Goal: Task Accomplishment & Management: Complete application form

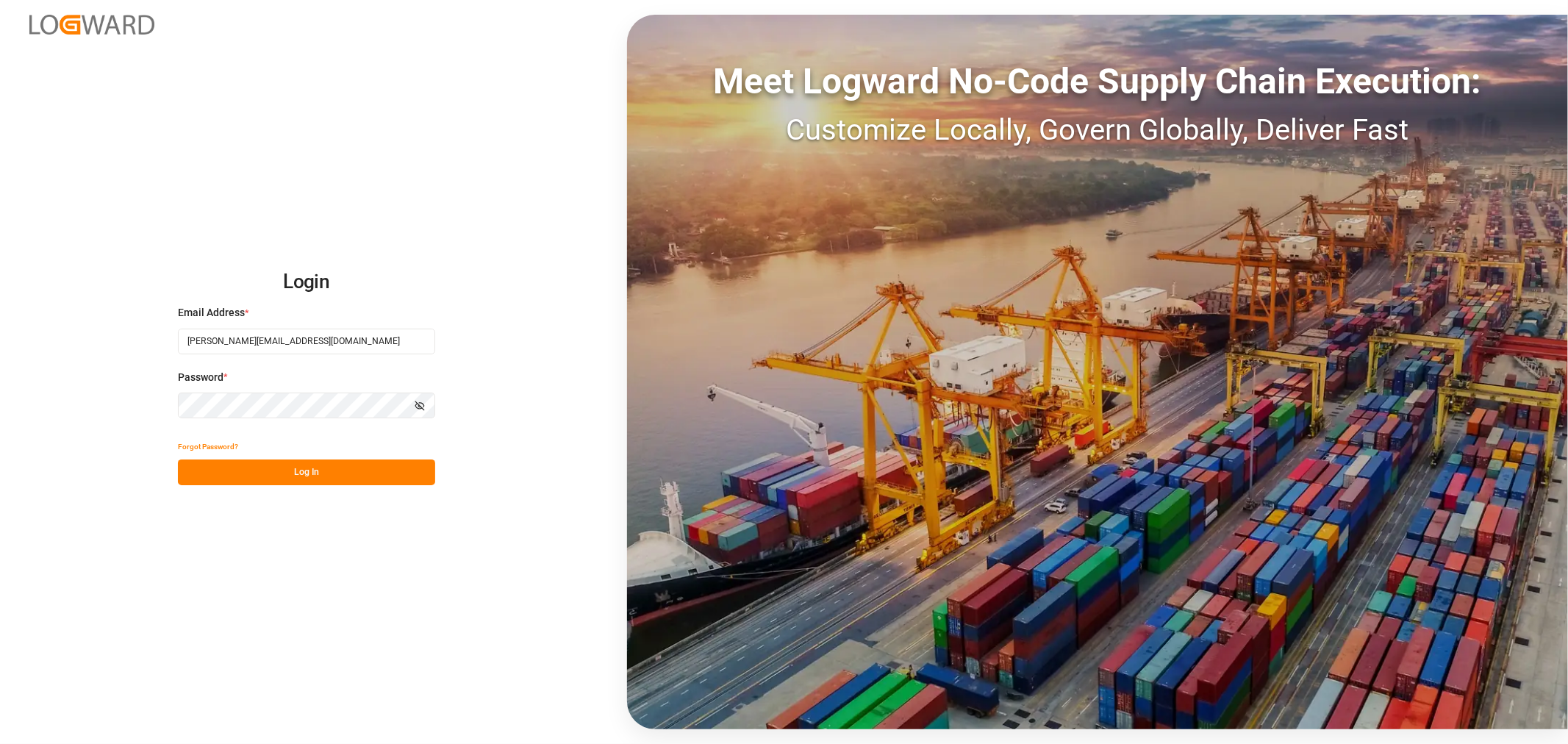
click at [318, 470] on button "Log In" at bounding box center [306, 471] width 258 height 26
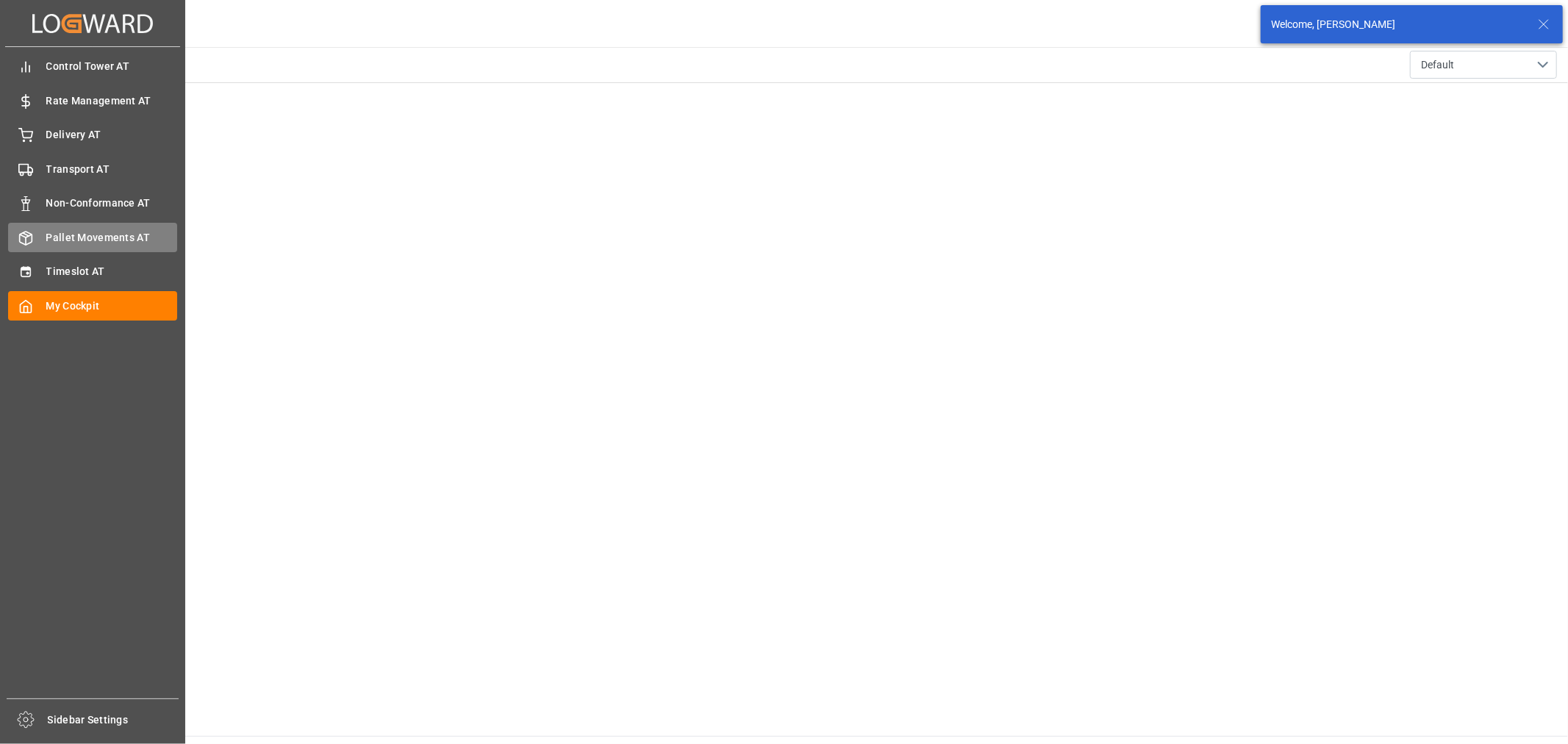
click at [48, 231] on span "Pallet Movements AT" at bounding box center [112, 238] width 131 height 15
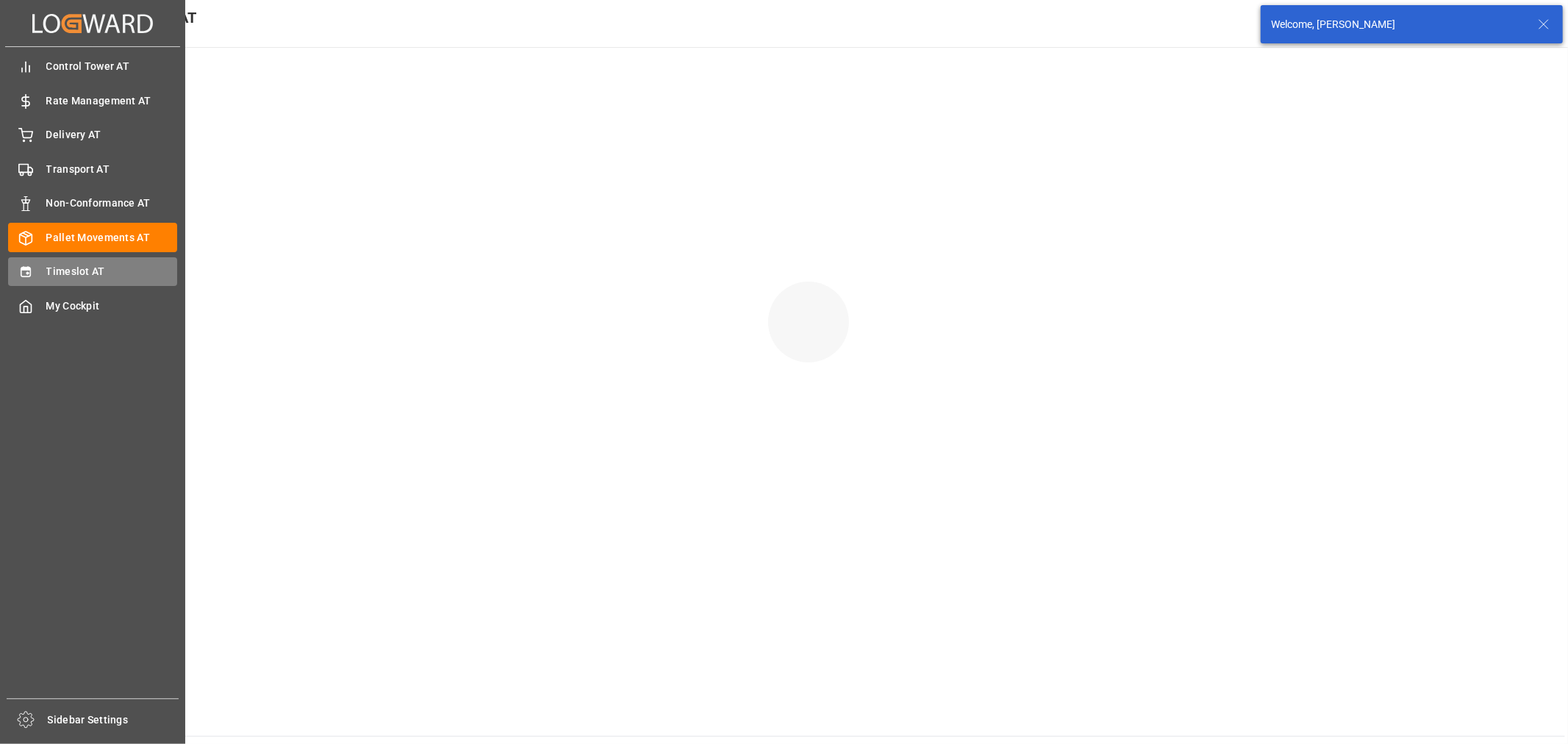
click at [90, 272] on span "Timeslot AT" at bounding box center [112, 272] width 131 height 15
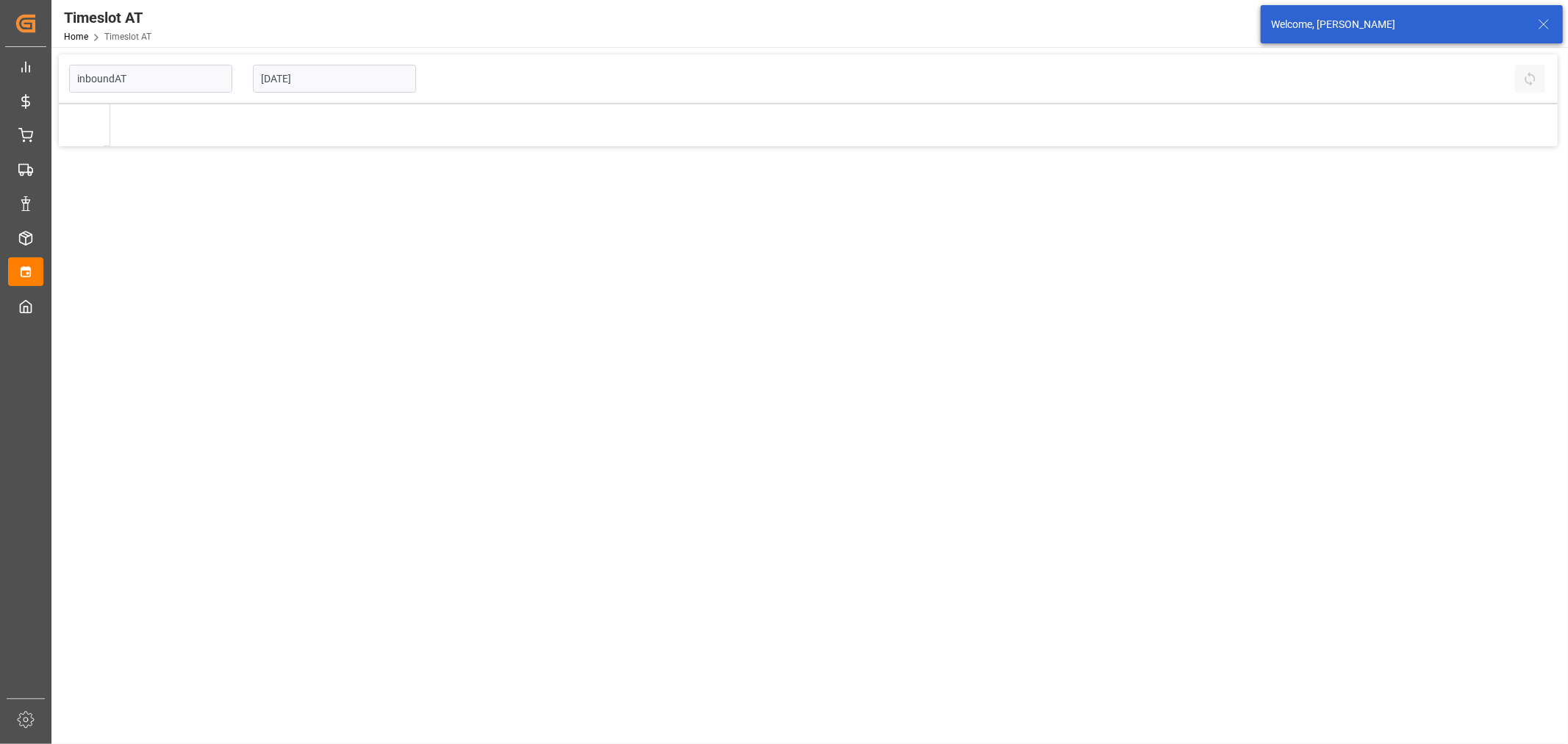
type input "Inbound AT"
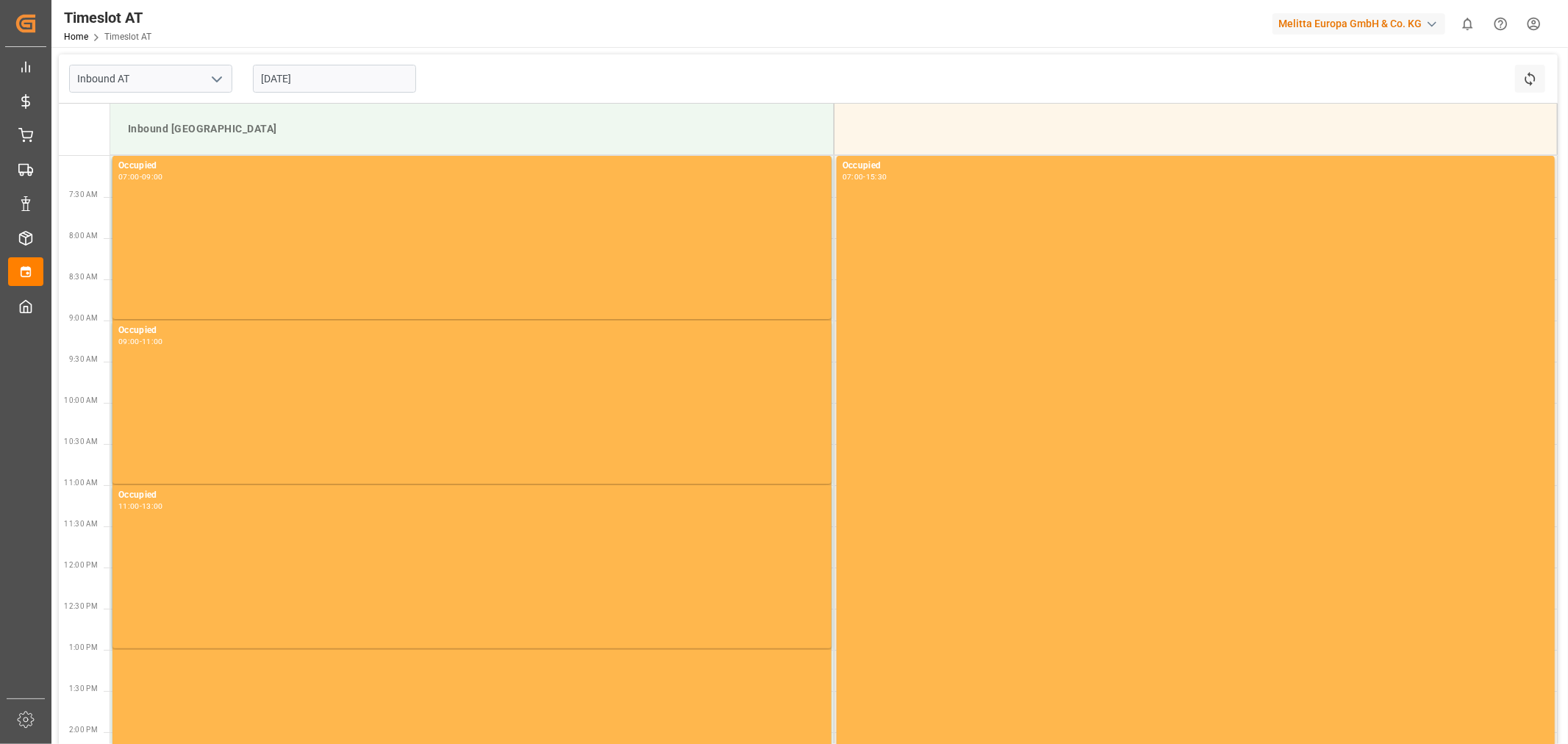
click at [305, 79] on input "[DATE]" at bounding box center [335, 78] width 163 height 28
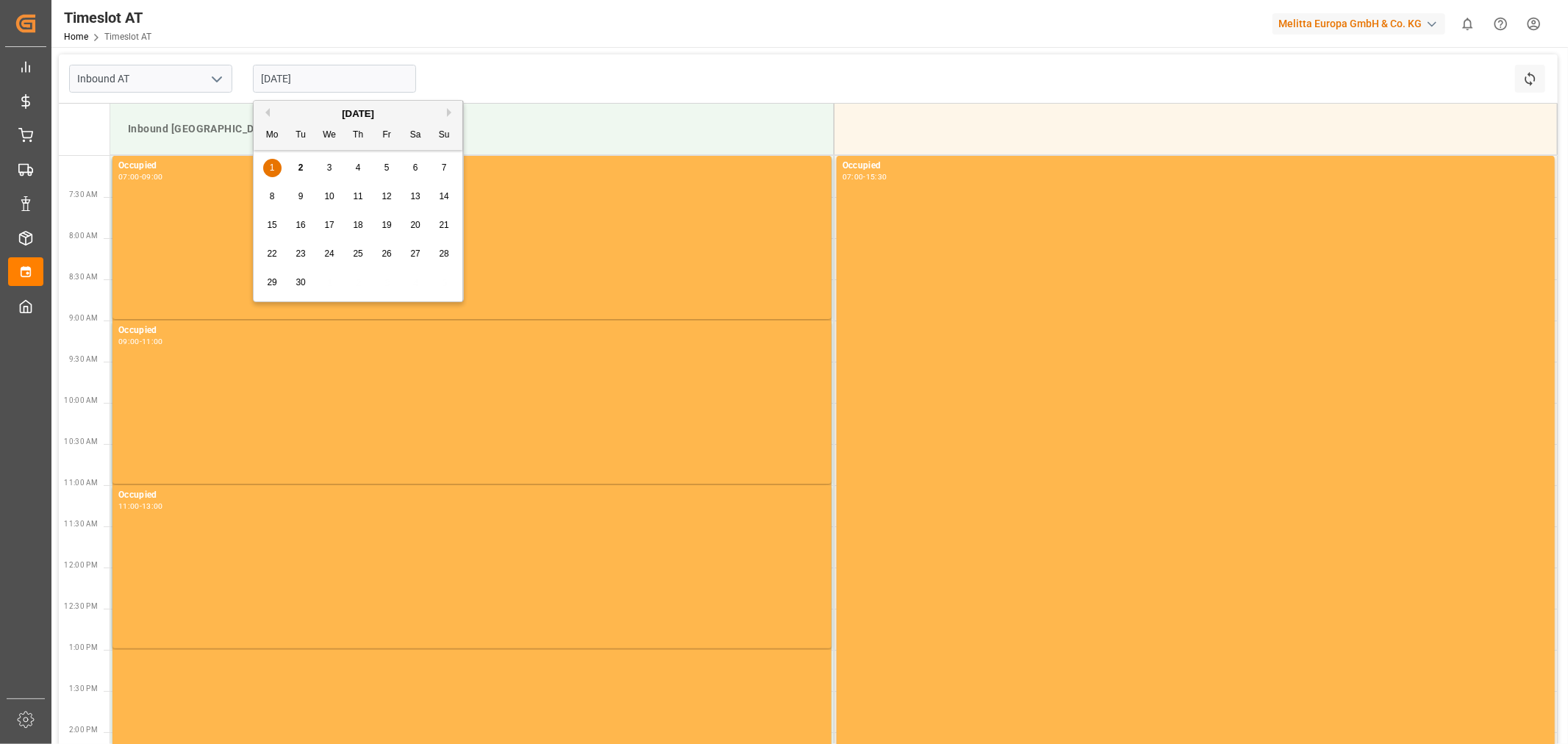
click at [298, 200] on span "9" at bounding box center [300, 196] width 5 height 10
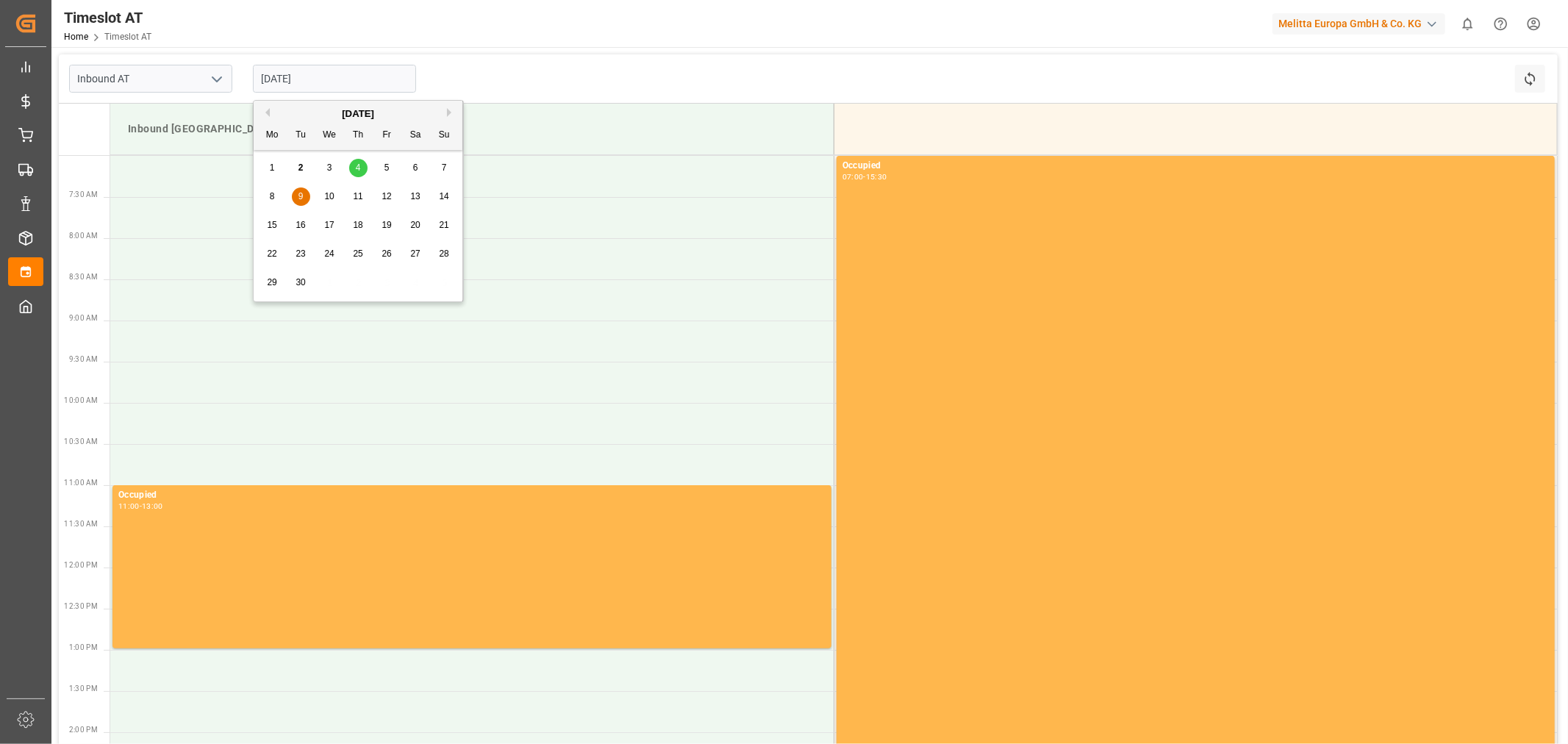
click at [318, 90] on input "[DATE]" at bounding box center [335, 78] width 163 height 28
click at [269, 186] on div "8 9 10 11 12 13 14" at bounding box center [357, 197] width 201 height 29
click at [269, 189] on div "8" at bounding box center [272, 197] width 18 height 18
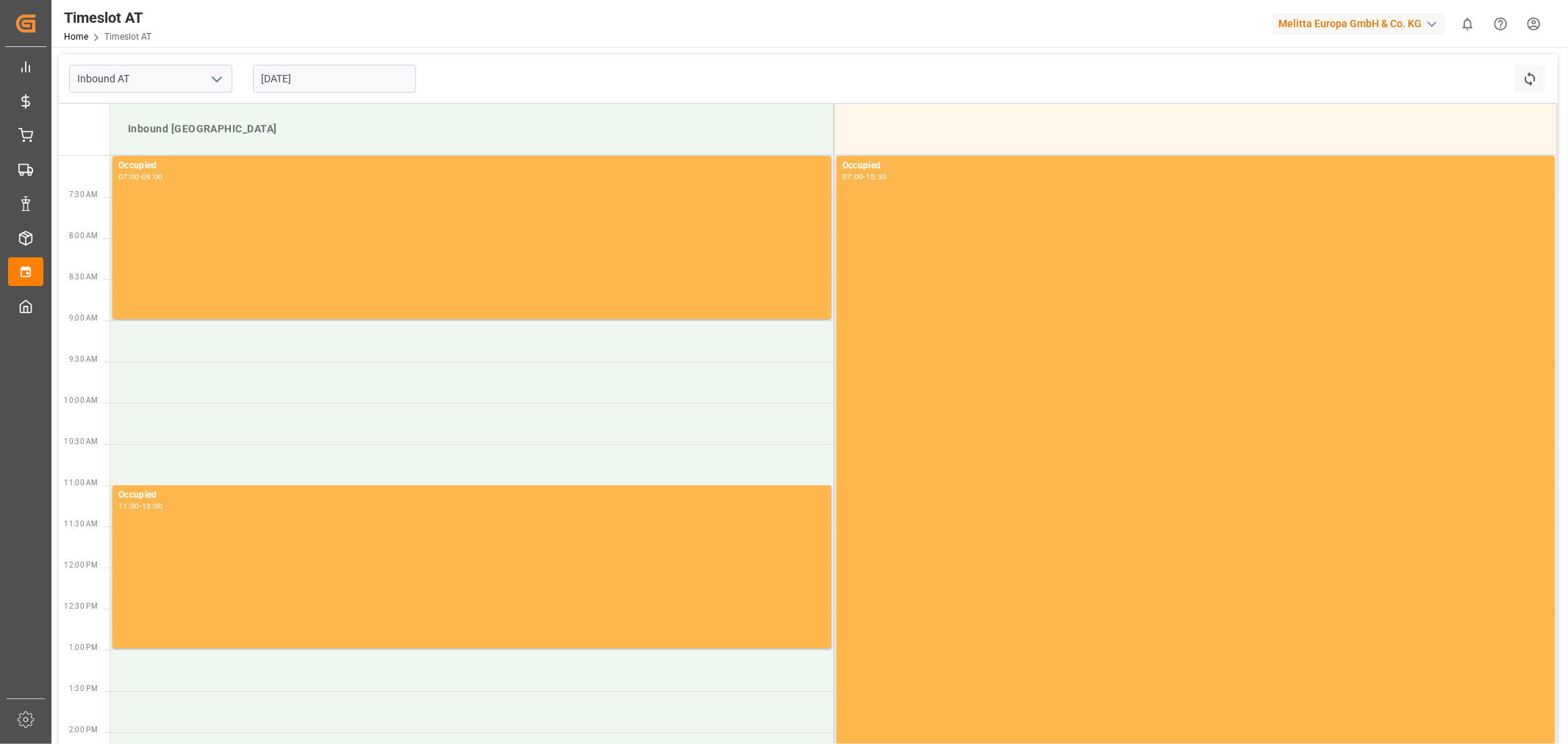
click at [296, 86] on input "[DATE]" at bounding box center [335, 78] width 163 height 28
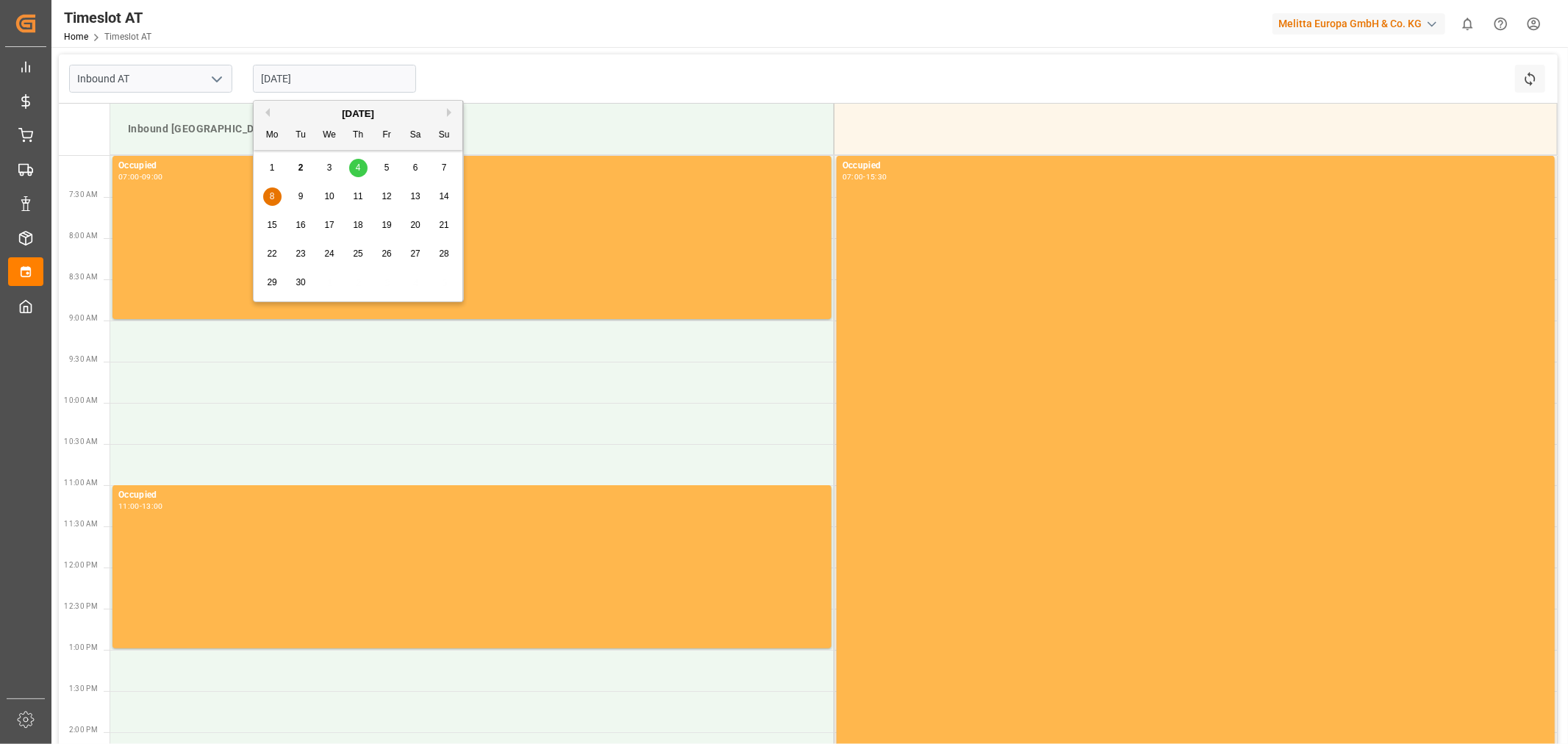
click at [305, 199] on div "9" at bounding box center [300, 197] width 18 height 18
type input "[DATE]"
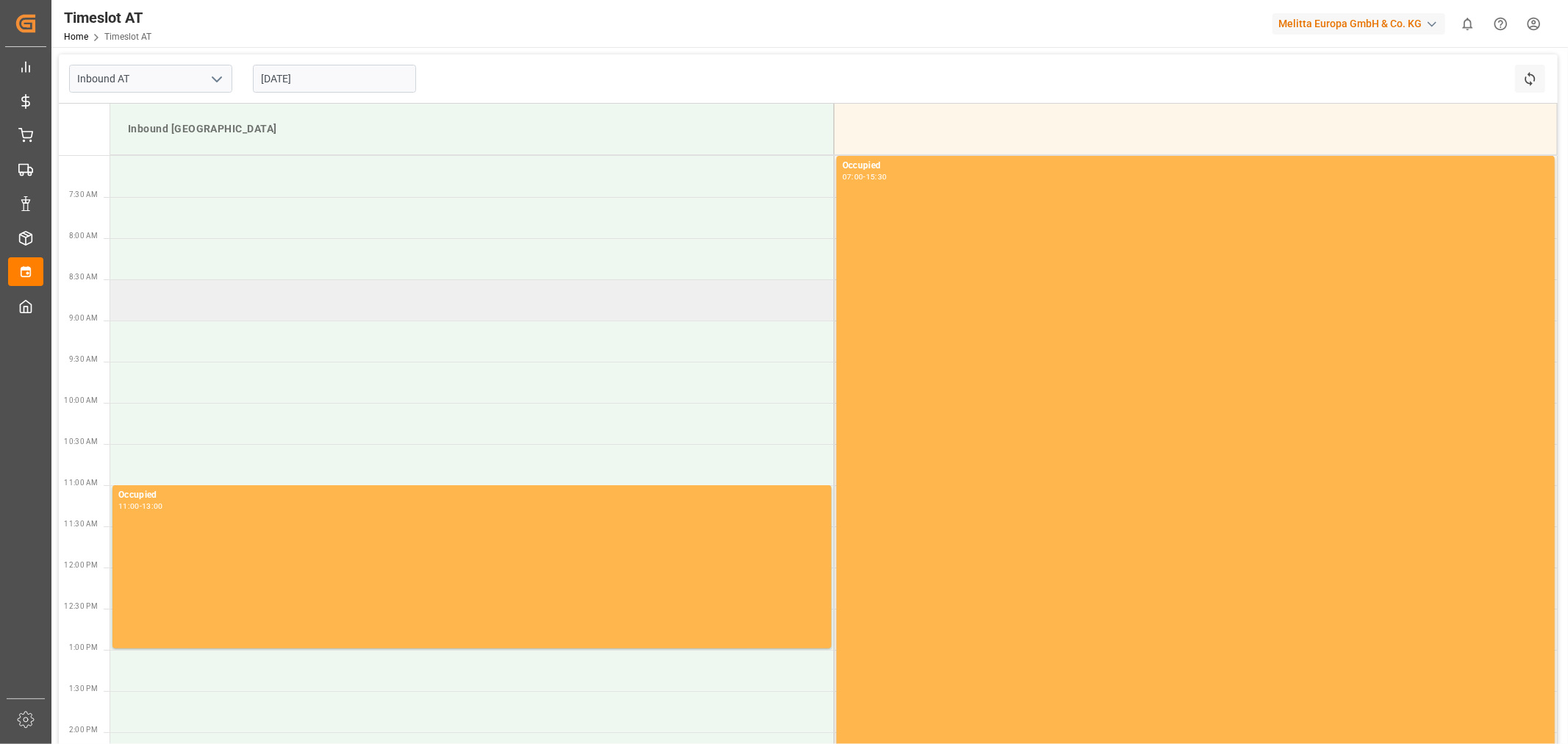
click at [201, 319] on td at bounding box center [471, 299] width 723 height 41
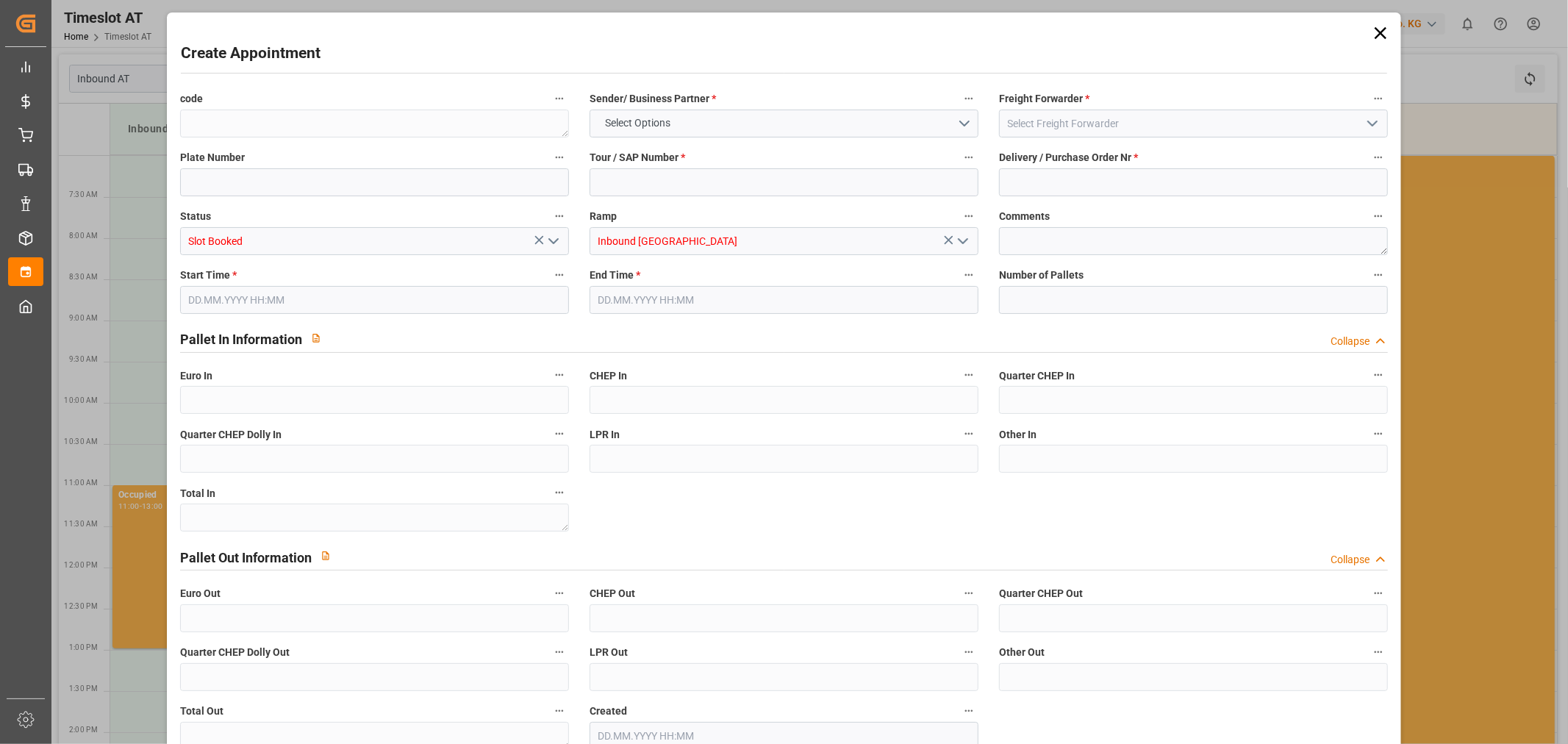
type input "0"
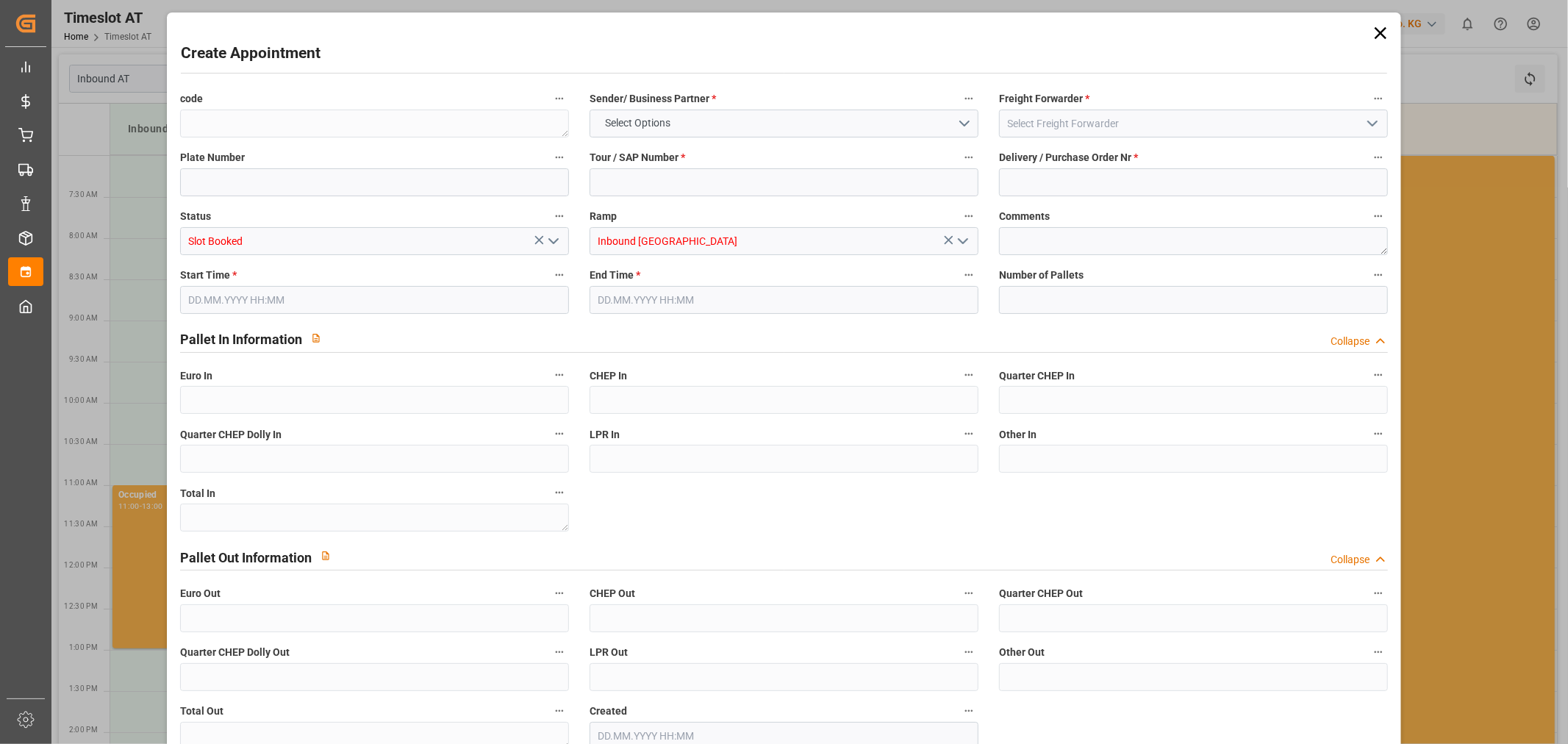
type input "0"
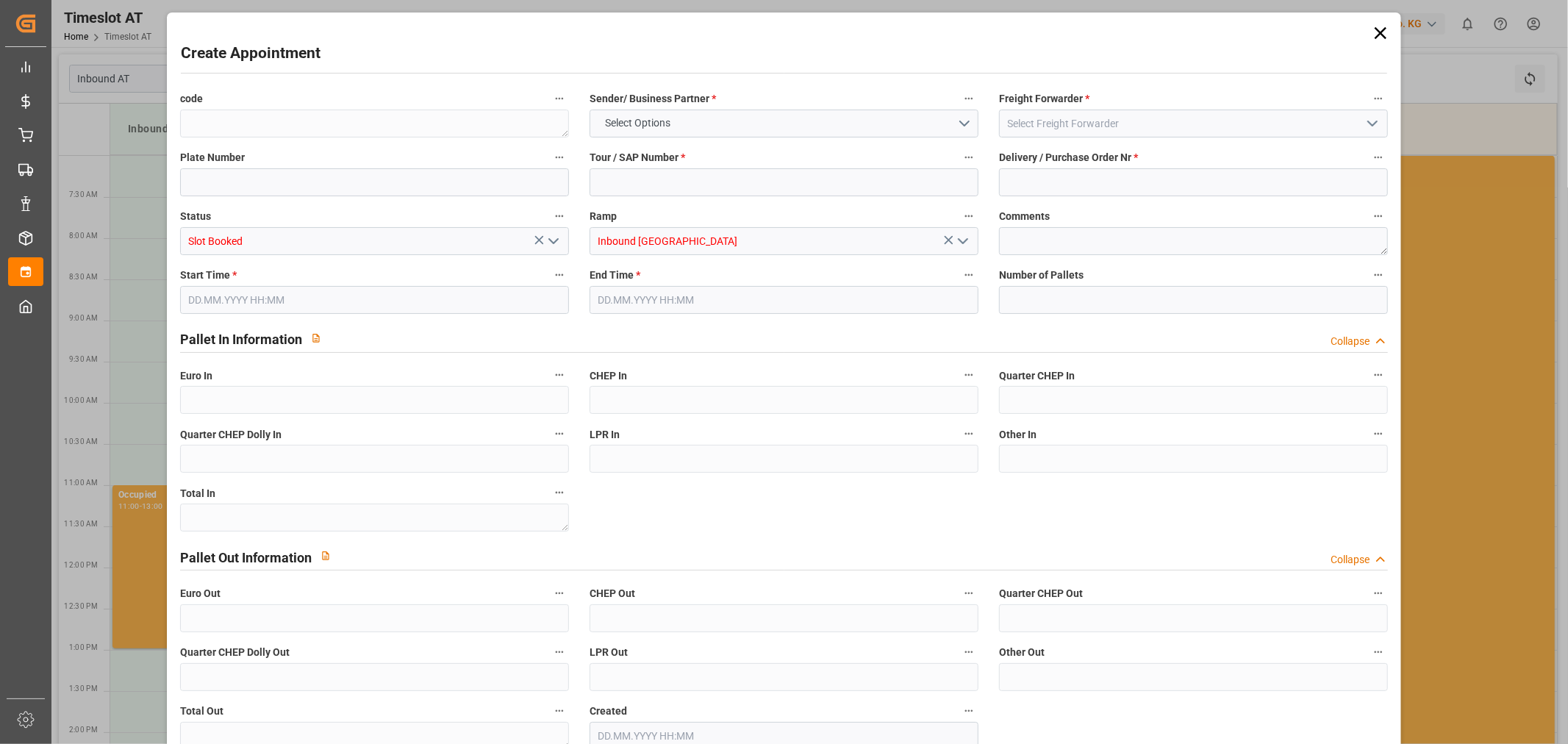
type input "0"
type input "[DATE] 08:30"
type input "[DATE] 10:30"
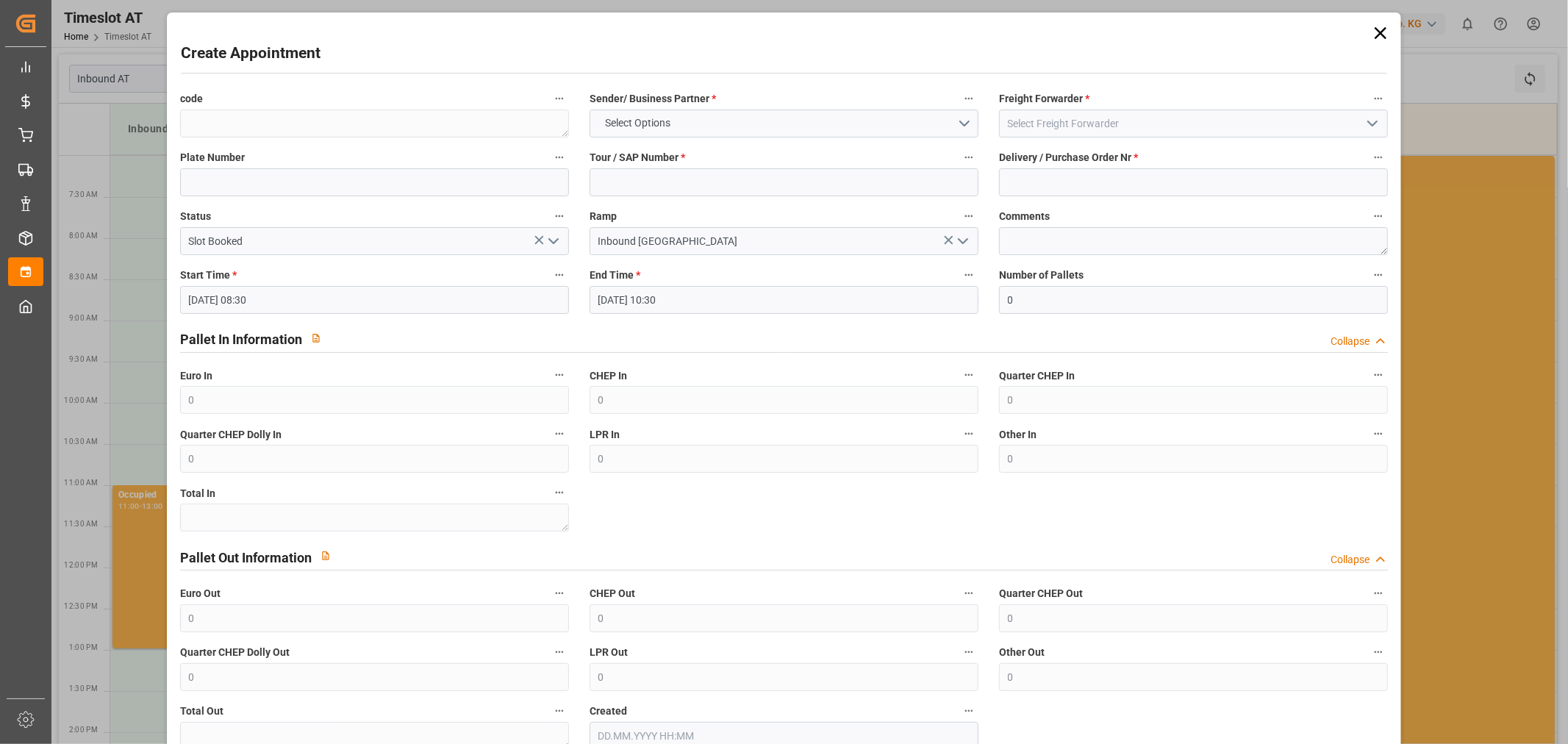
click at [1384, 24] on icon at bounding box center [1381, 33] width 21 height 21
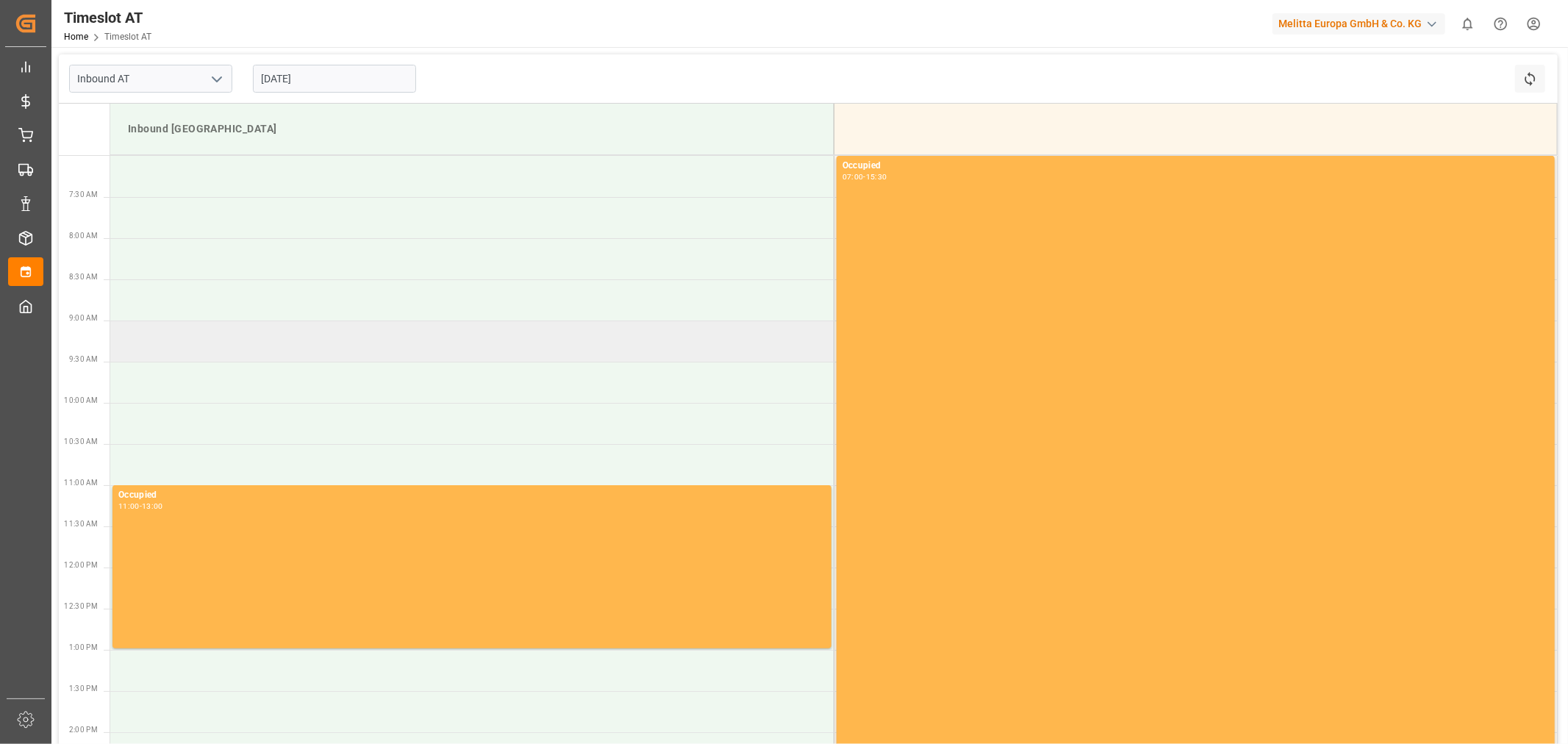
click at [202, 353] on td at bounding box center [471, 340] width 723 height 41
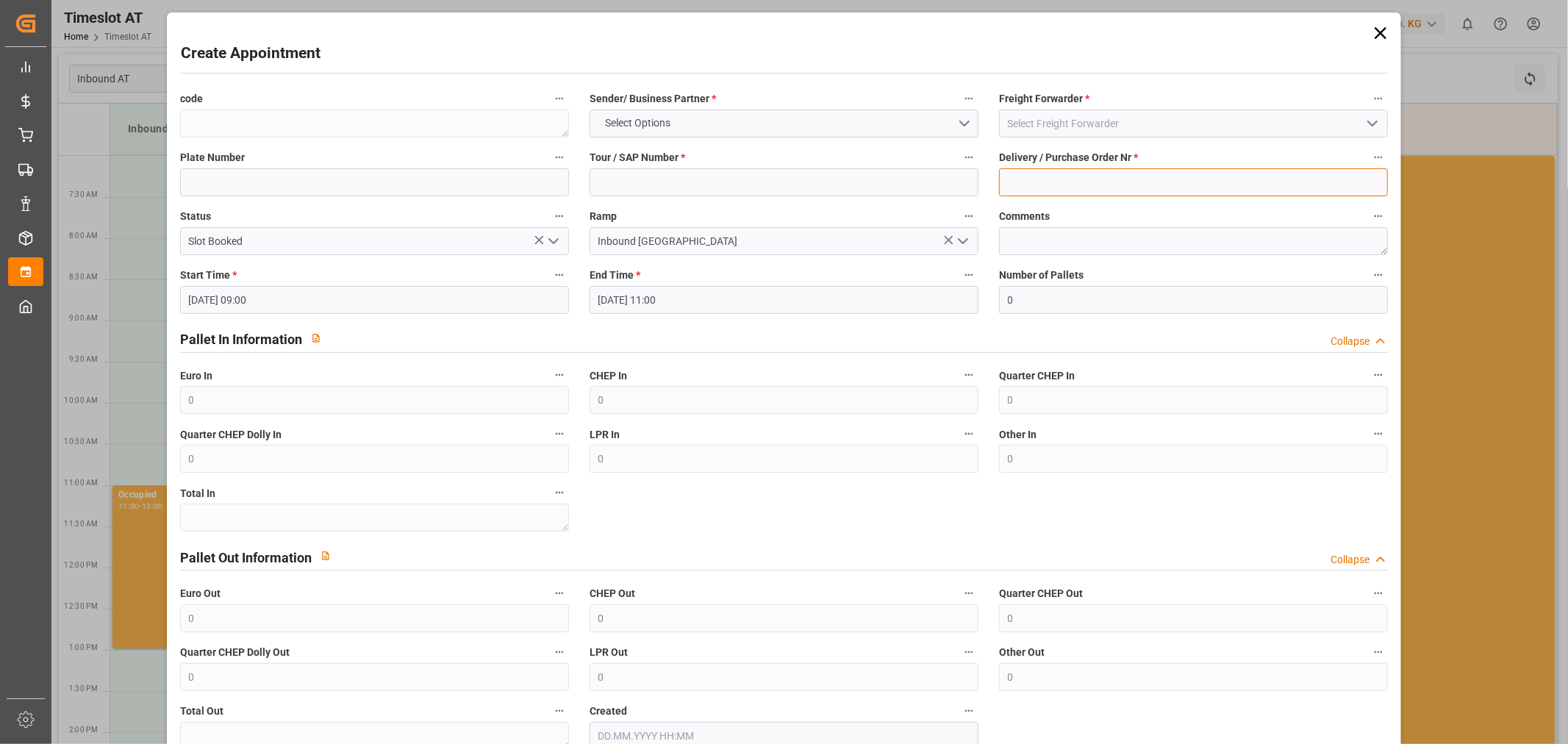
click at [1041, 174] on input at bounding box center [1193, 181] width 389 height 28
paste input "489313"
type input "489313"
click at [633, 193] on input at bounding box center [783, 181] width 389 height 28
paste input "62042311"
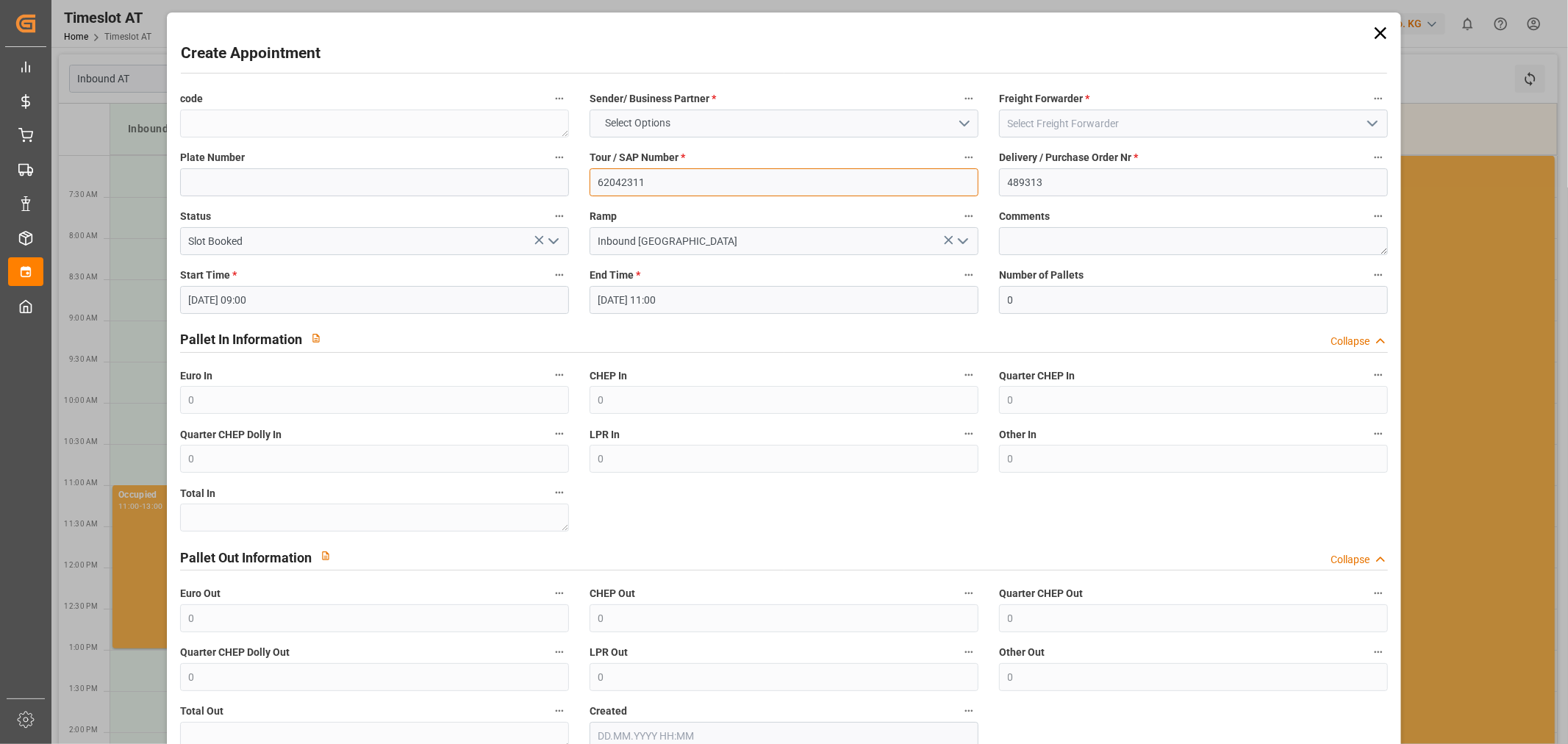
type input "62042311"
click at [664, 107] on div "Sender/ Business Partner * Select Options" at bounding box center [783, 113] width 410 height 59
click at [680, 122] on button "Select Options" at bounding box center [783, 123] width 389 height 28
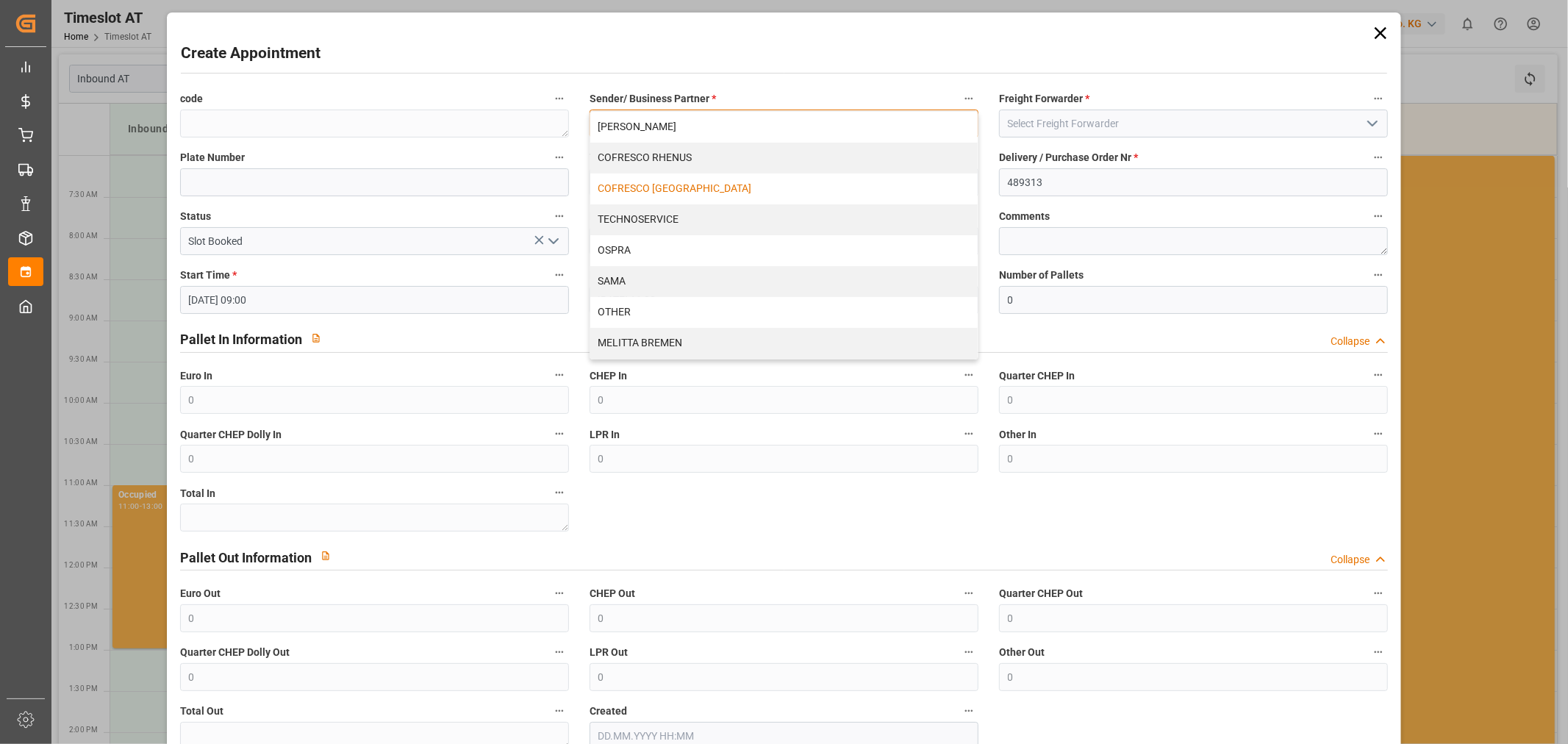
click at [675, 199] on div "COFRESCO [GEOGRAPHIC_DATA]" at bounding box center [784, 189] width 388 height 30
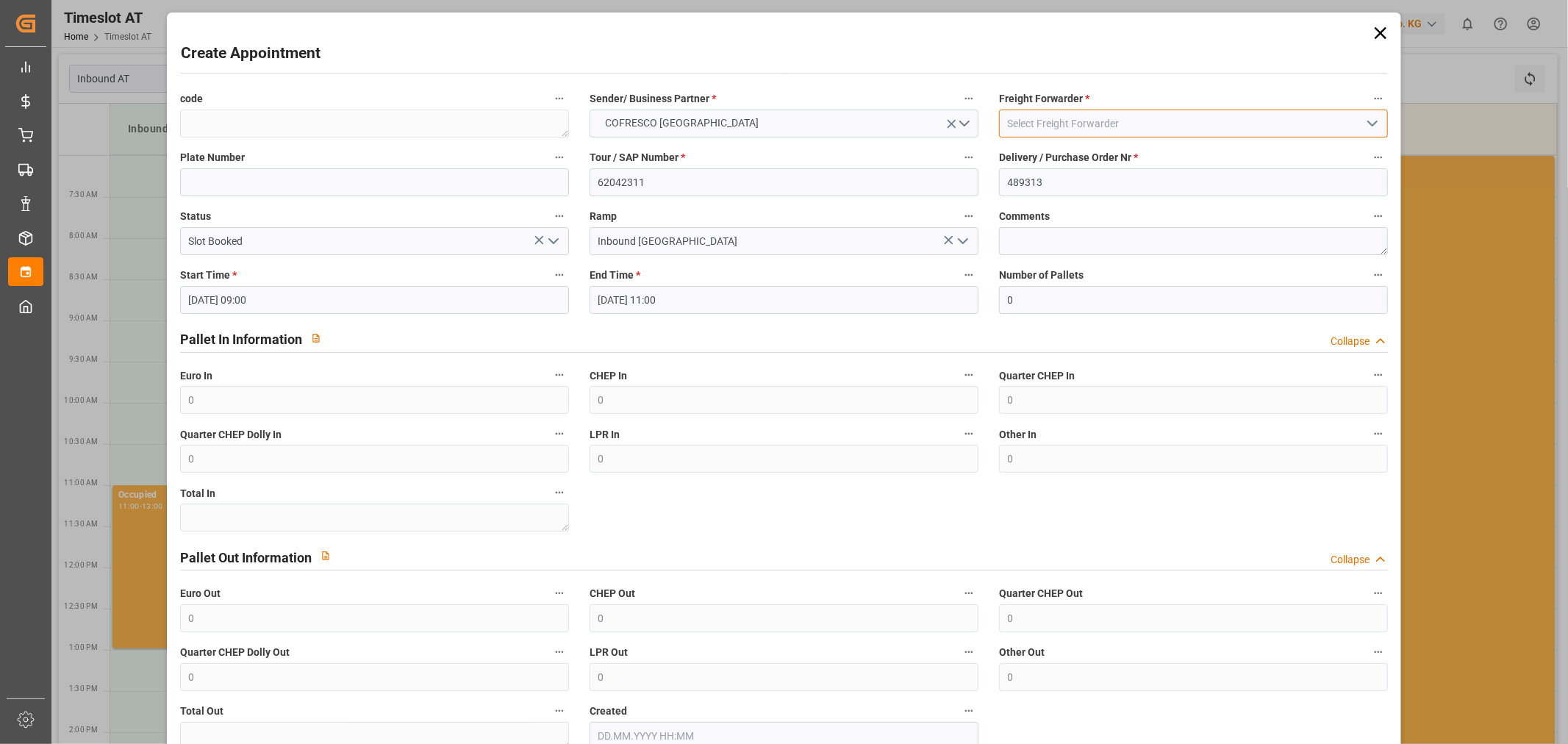
click at [1218, 135] on input at bounding box center [1193, 123] width 389 height 28
click at [1217, 127] on input at bounding box center [1193, 123] width 389 height 28
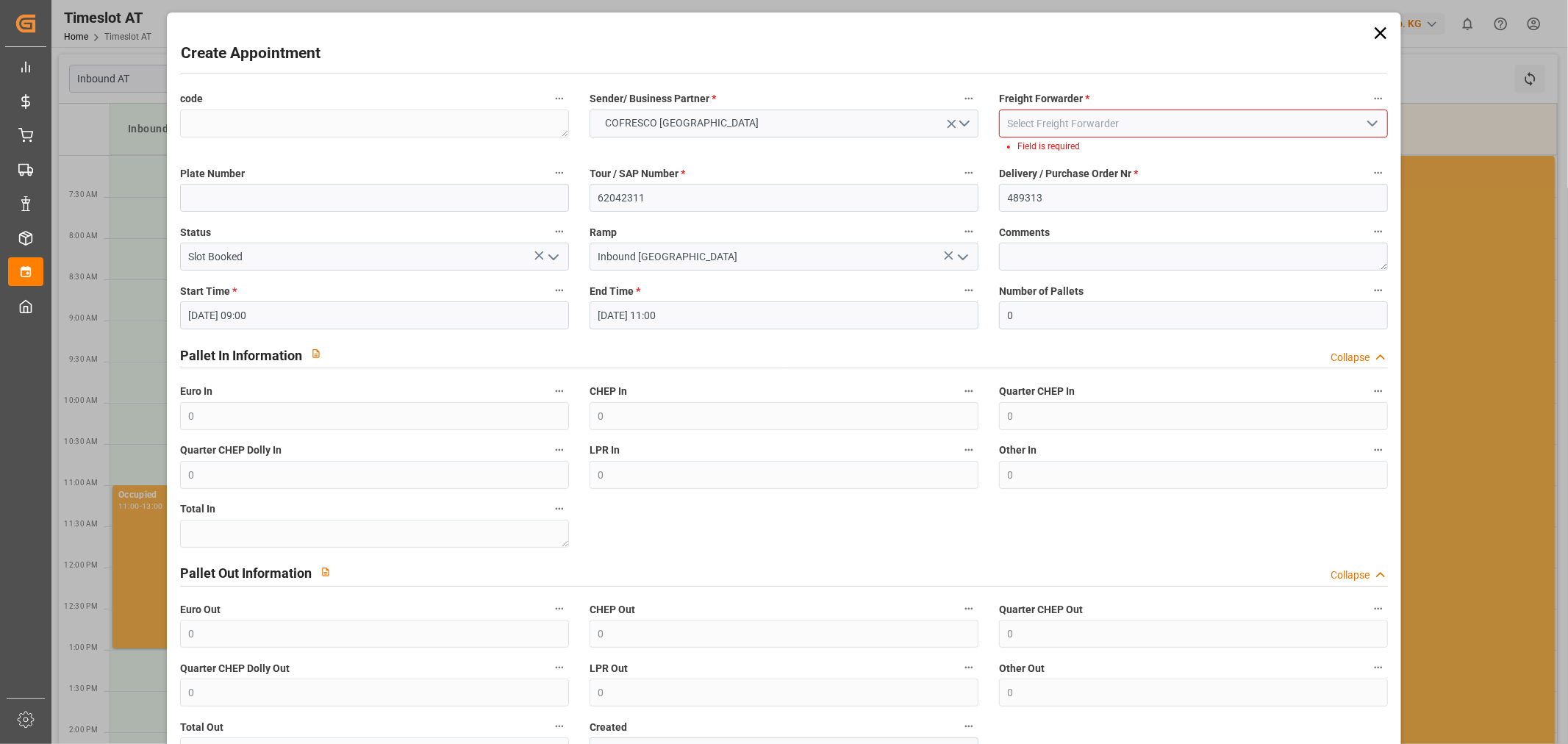
click at [1364, 115] on icon "open menu" at bounding box center [1372, 124] width 18 height 18
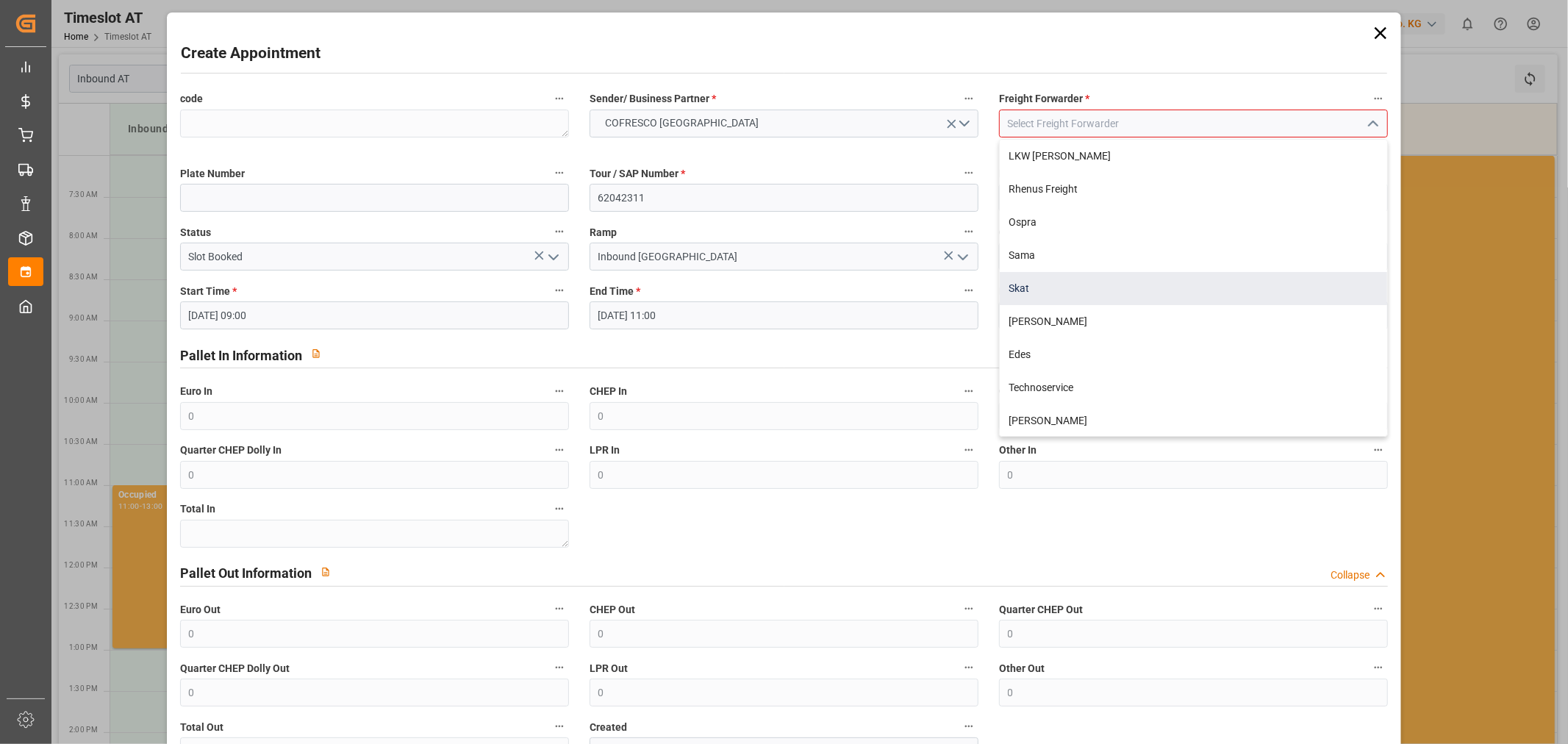
click at [1056, 284] on div "Skat" at bounding box center [1194, 288] width 388 height 33
type input "Skat"
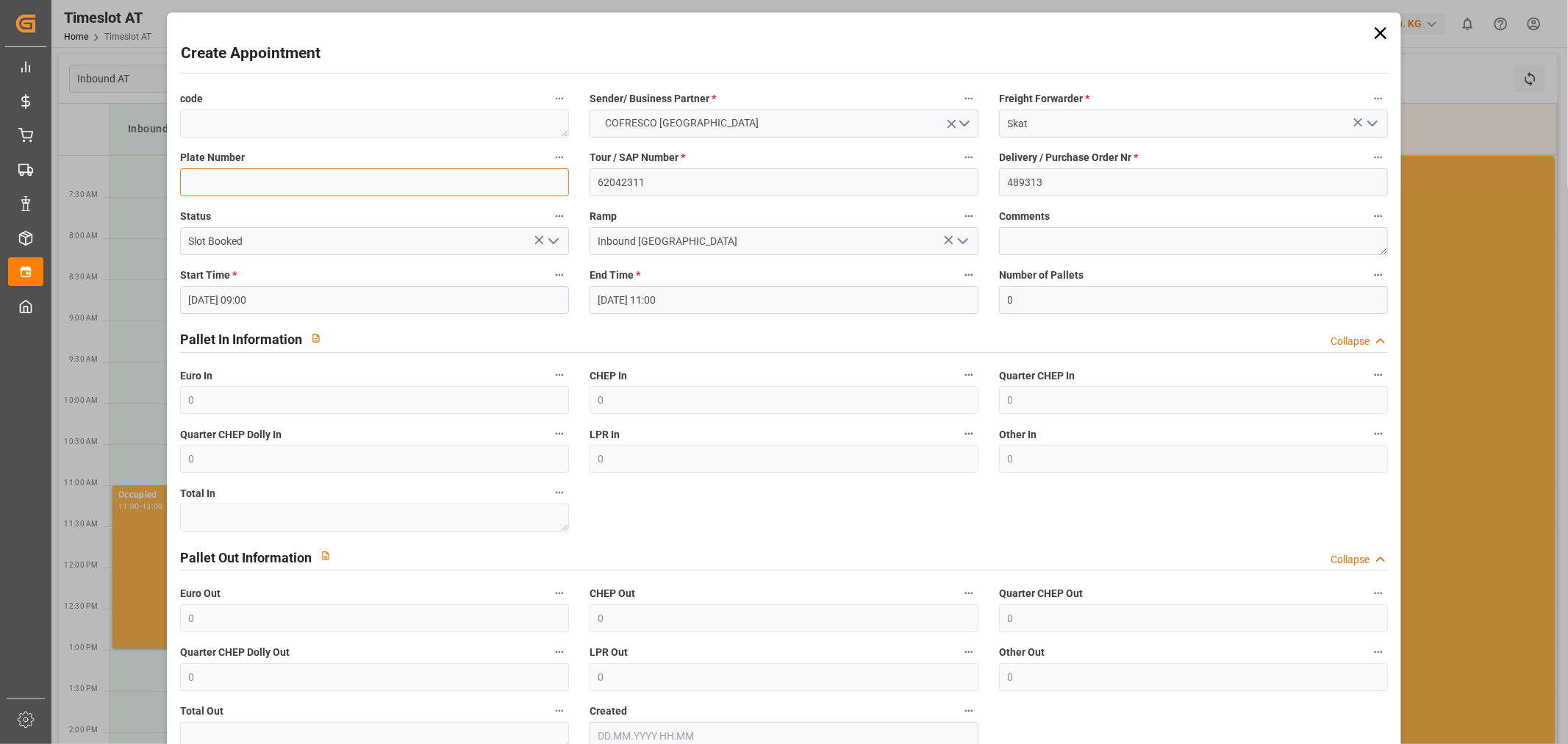
click at [357, 181] on input at bounding box center [373, 181] width 389 height 28
type input "WND 99750 / WGM 6498P"
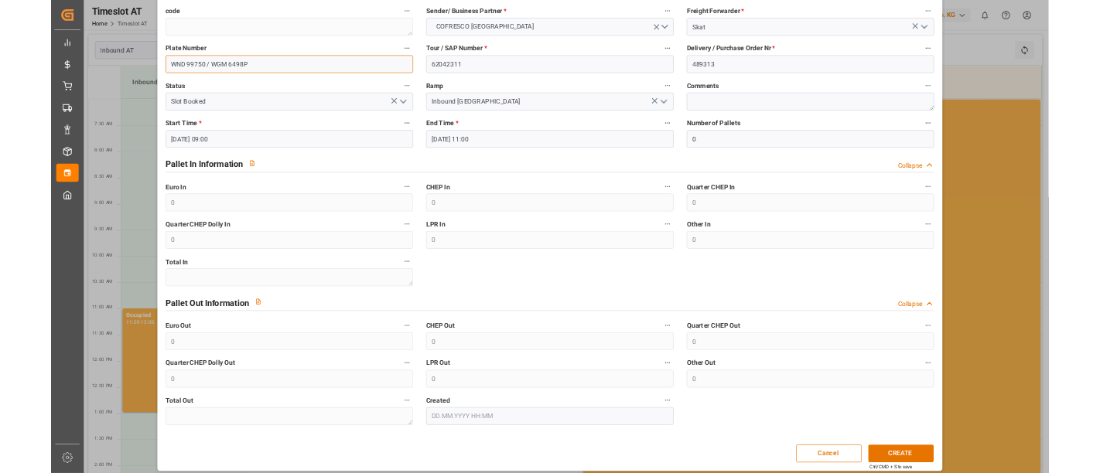
scroll to position [95, 0]
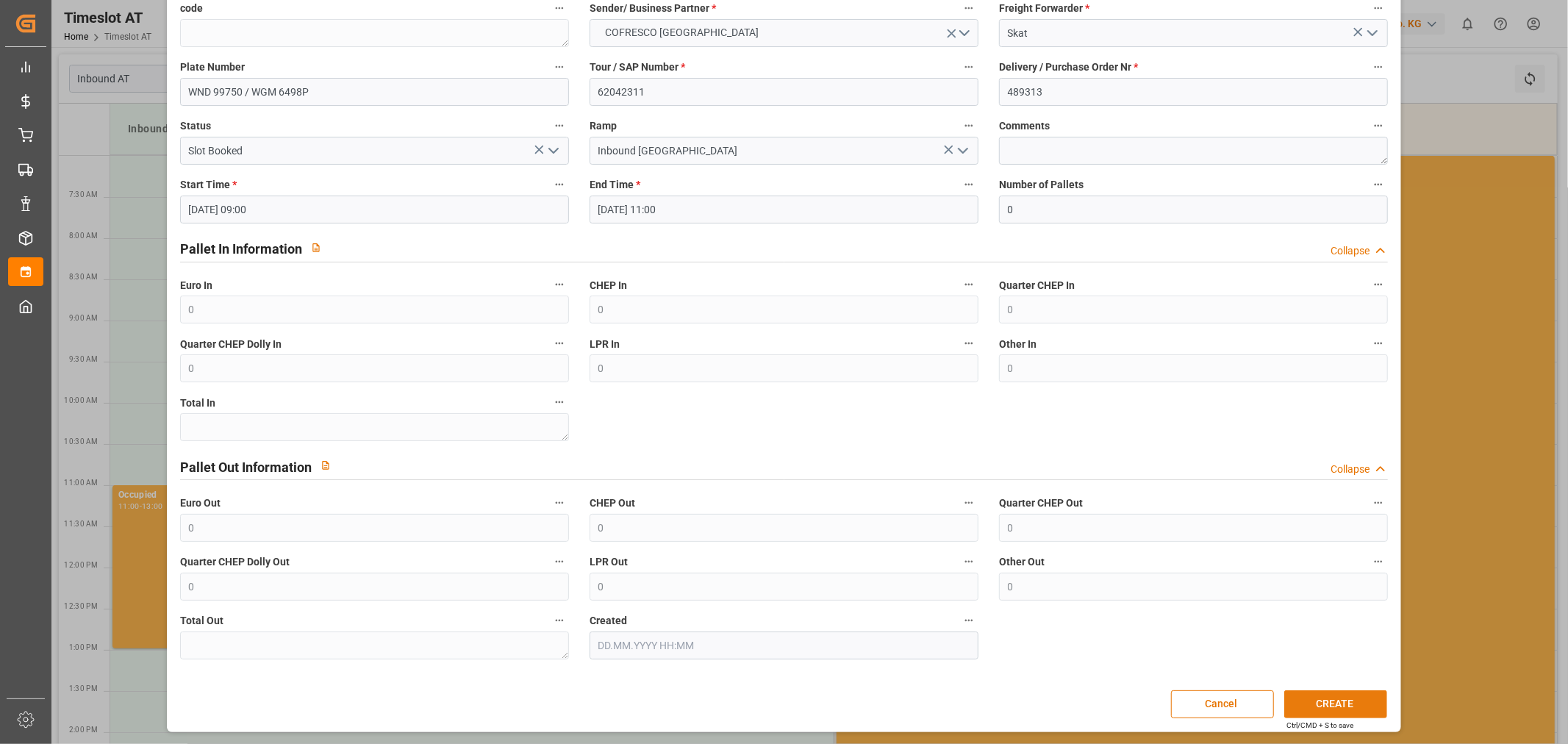
click at [1295, 706] on button "CREATE" at bounding box center [1335, 703] width 103 height 28
